Goal: Navigation & Orientation: Find specific page/section

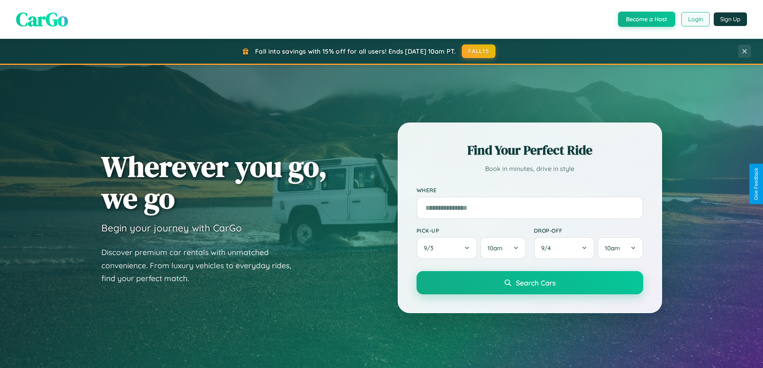
click at [695, 19] on button "Login" at bounding box center [696, 19] width 28 height 14
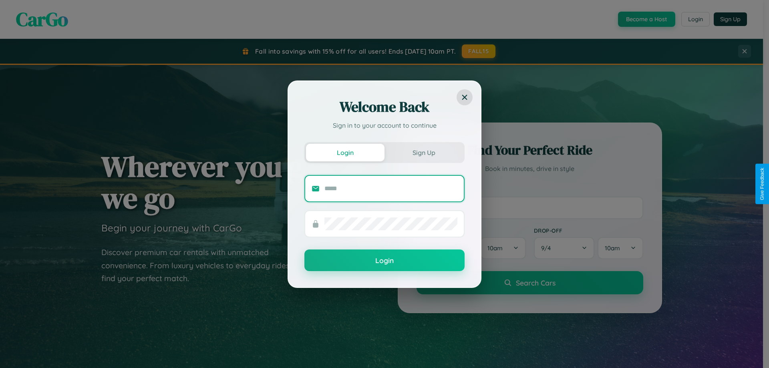
click at [391, 188] on input "text" at bounding box center [391, 188] width 133 height 13
type input "**********"
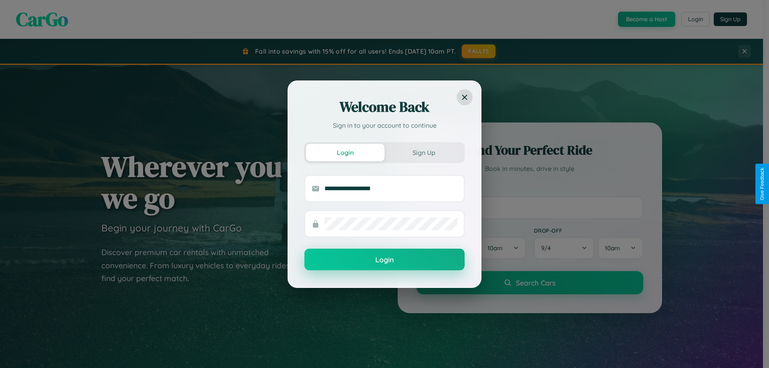
click at [385, 260] on button "Login" at bounding box center [385, 260] width 160 height 22
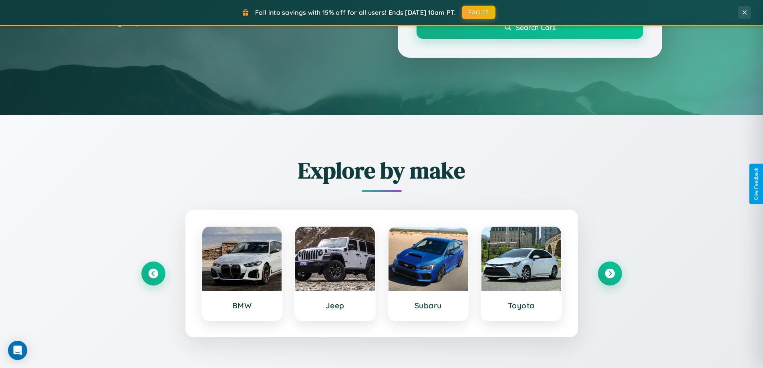
scroll to position [345, 0]
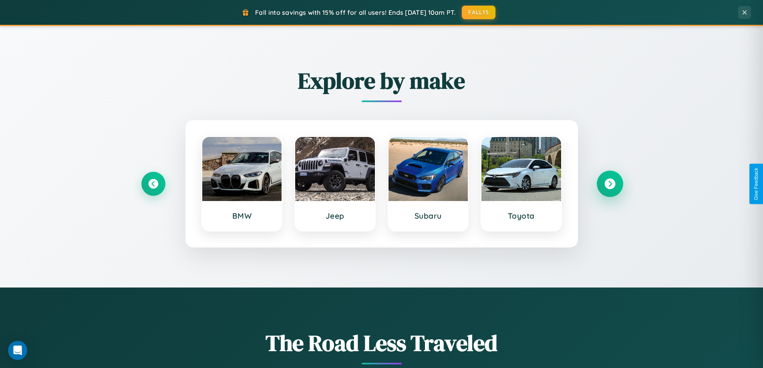
click at [610, 184] on icon at bounding box center [610, 184] width 11 height 11
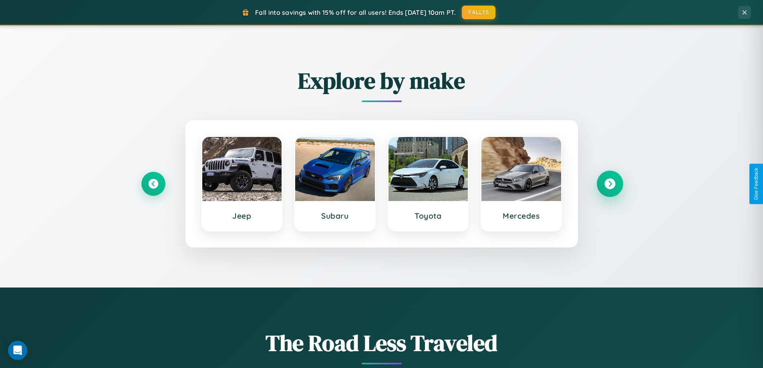
click at [610, 184] on icon at bounding box center [610, 184] width 11 height 11
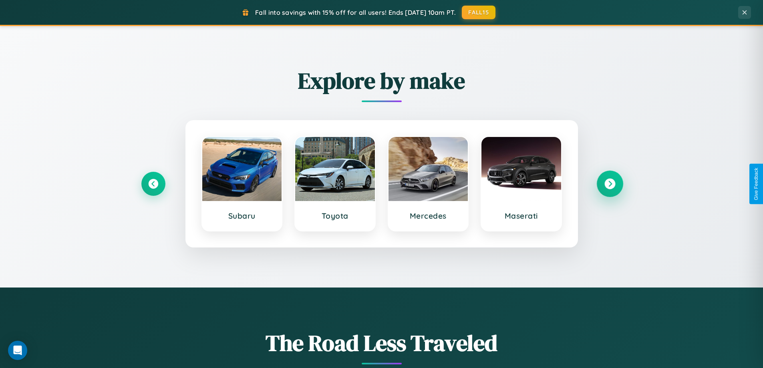
click at [610, 184] on icon at bounding box center [610, 184] width 11 height 11
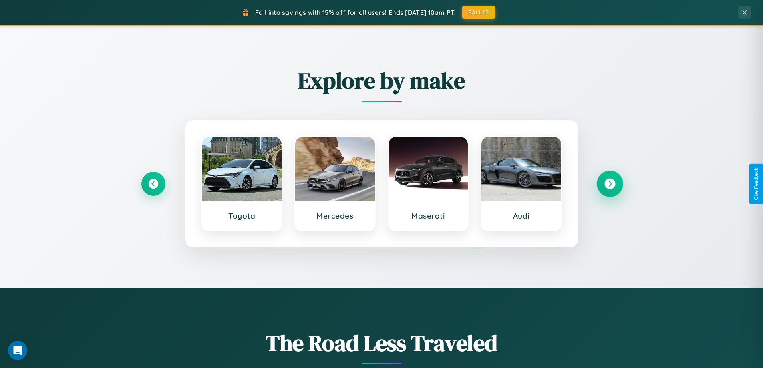
click at [610, 184] on icon at bounding box center [610, 184] width 11 height 11
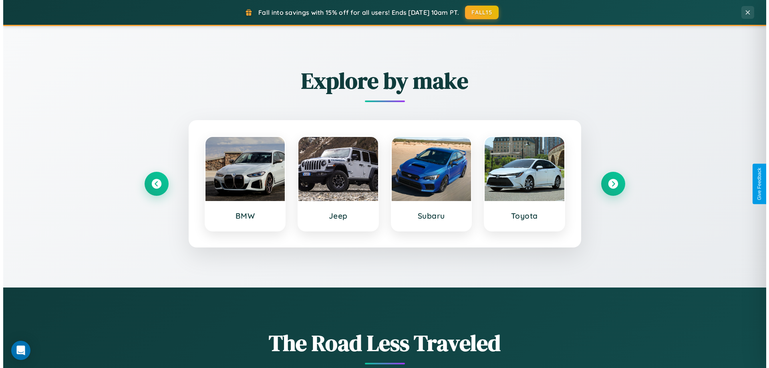
scroll to position [0, 0]
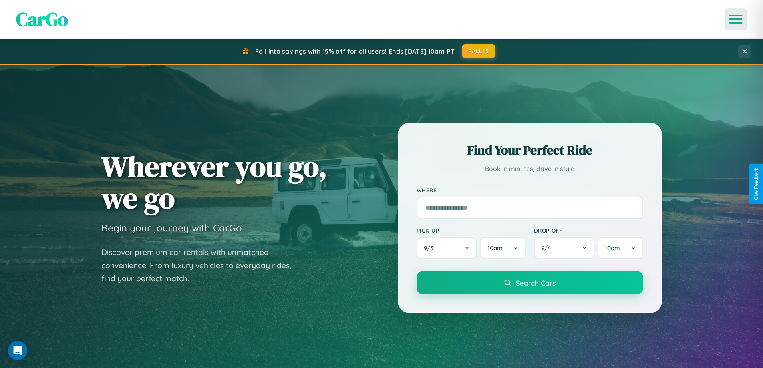
click at [736, 19] on icon "Open menu" at bounding box center [737, 19] width 12 height 7
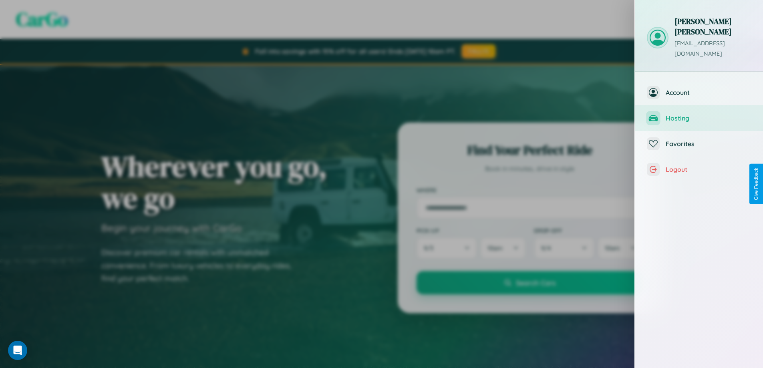
click at [699, 114] on span "Hosting" at bounding box center [708, 118] width 85 height 8
